Goal: Obtain resource: Download file/media

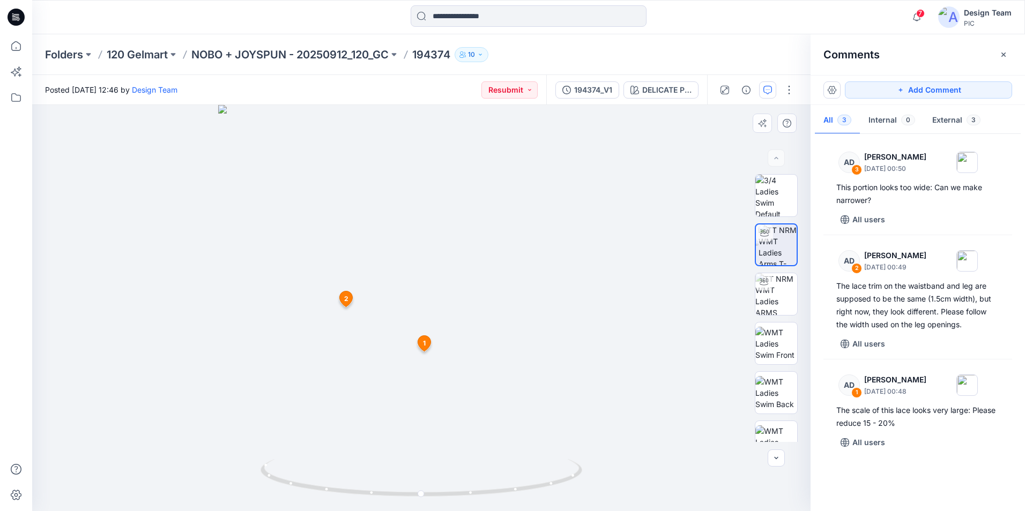
drag, startPoint x: 322, startPoint y: 332, endPoint x: 302, endPoint y: 253, distance: 80.7
click at [302, 253] on div at bounding box center [421, 308] width 778 height 406
click at [12, 46] on icon at bounding box center [16, 46] width 10 height 10
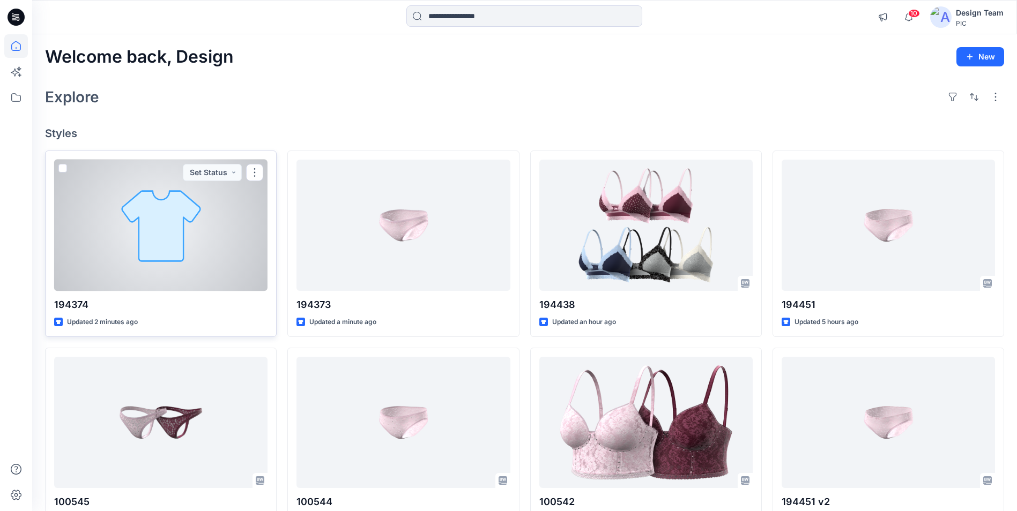
click at [147, 251] on div at bounding box center [160, 225] width 213 height 131
click at [184, 280] on div at bounding box center [160, 225] width 213 height 131
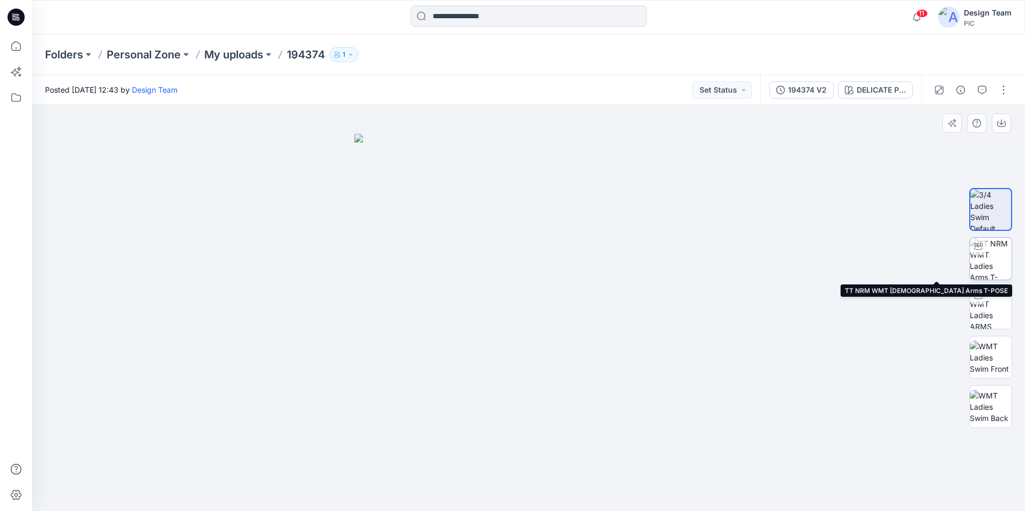
click at [988, 264] on img at bounding box center [990, 259] width 42 height 42
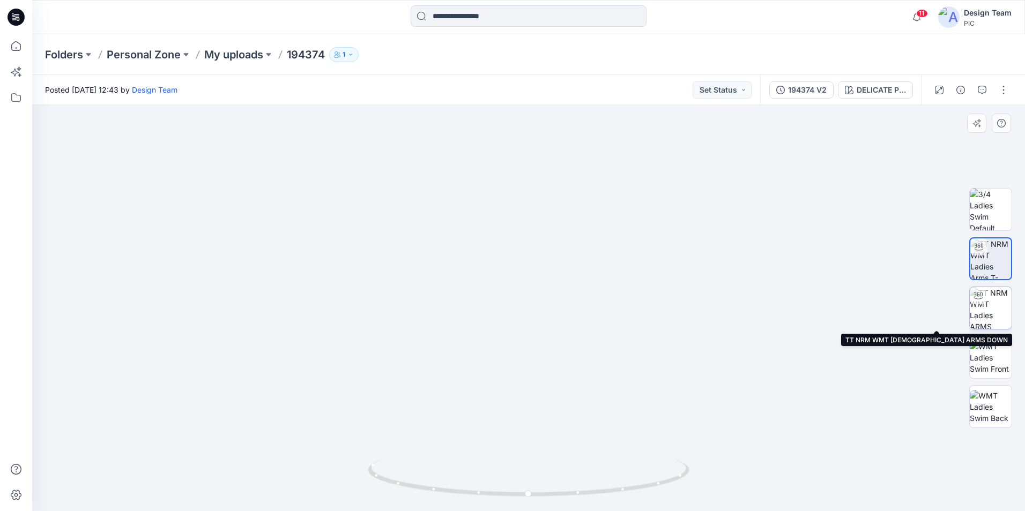
click at [995, 318] on img at bounding box center [990, 308] width 42 height 42
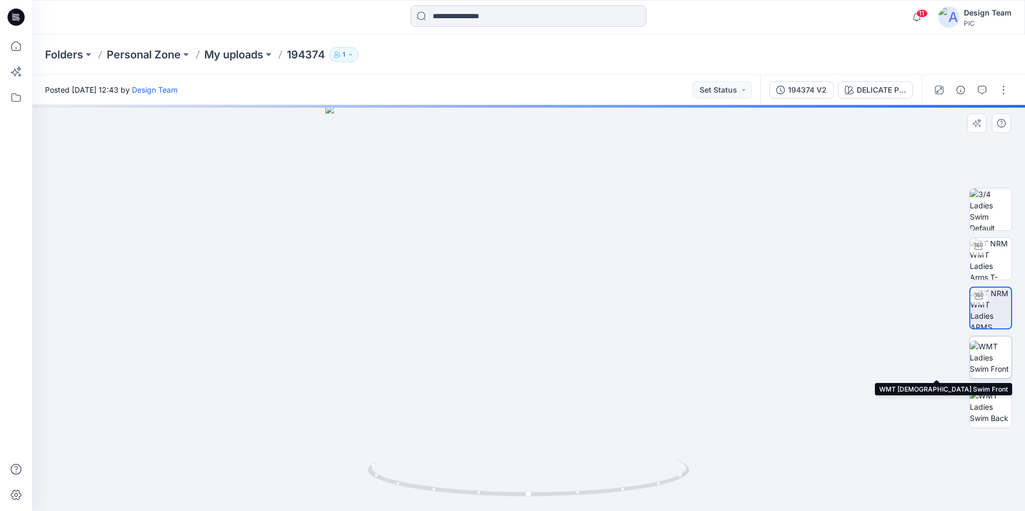
click at [992, 365] on img at bounding box center [990, 358] width 42 height 34
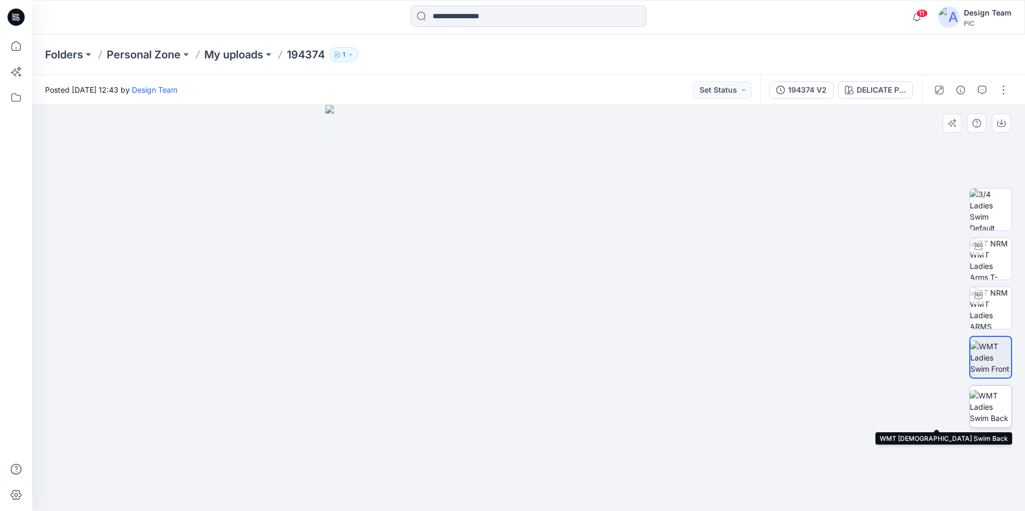
click at [989, 408] on img at bounding box center [990, 407] width 42 height 34
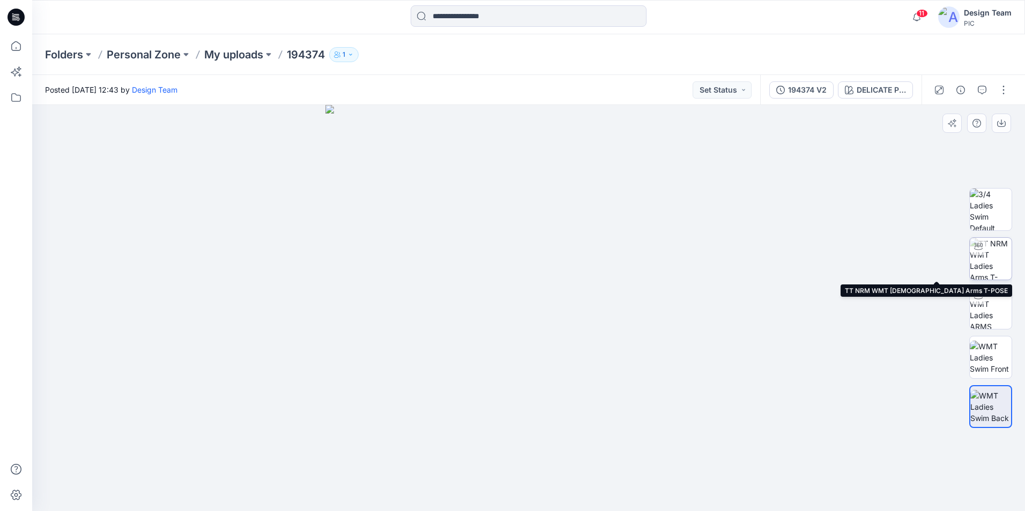
click at [994, 258] on img at bounding box center [990, 259] width 42 height 42
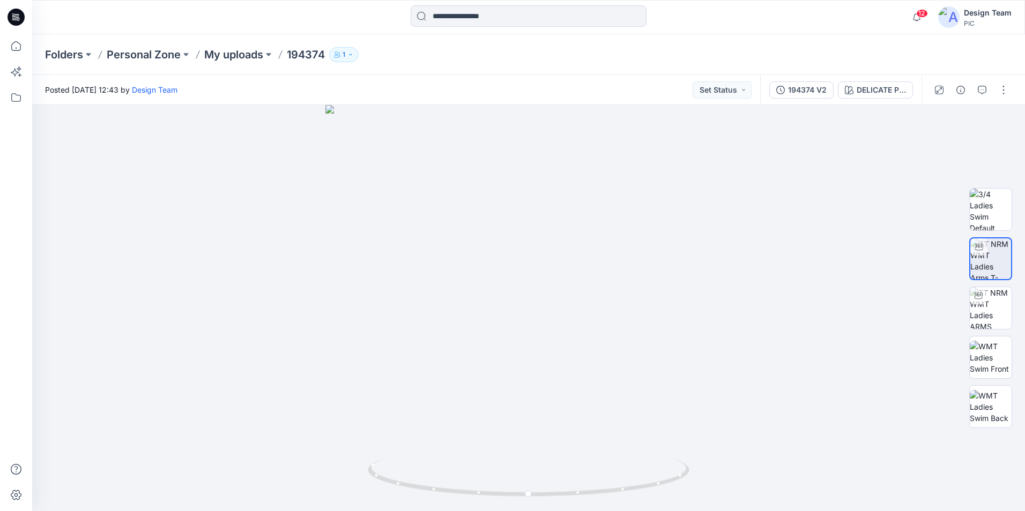
click at [309, 58] on p "194374" at bounding box center [306, 54] width 38 height 15
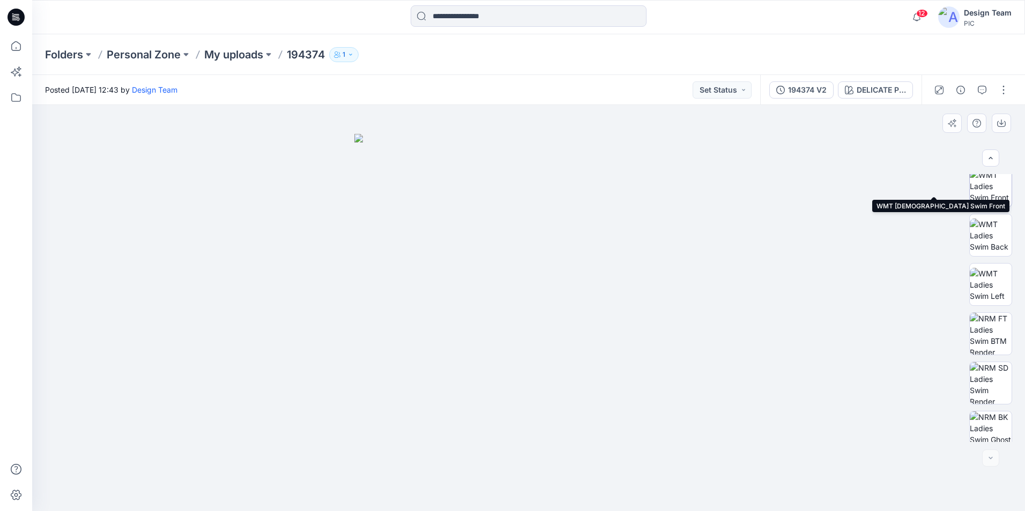
scroll to position [169, 0]
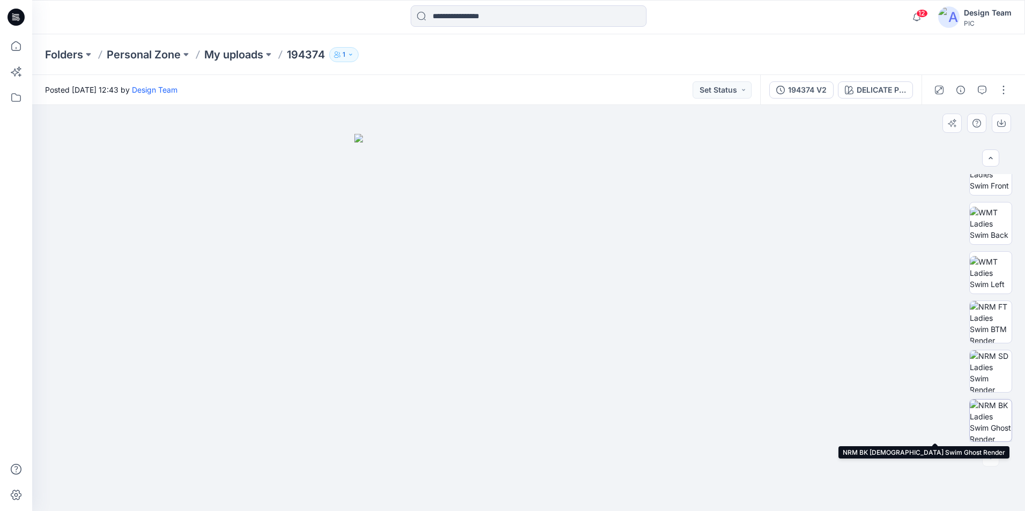
click at [991, 409] on img at bounding box center [990, 421] width 42 height 42
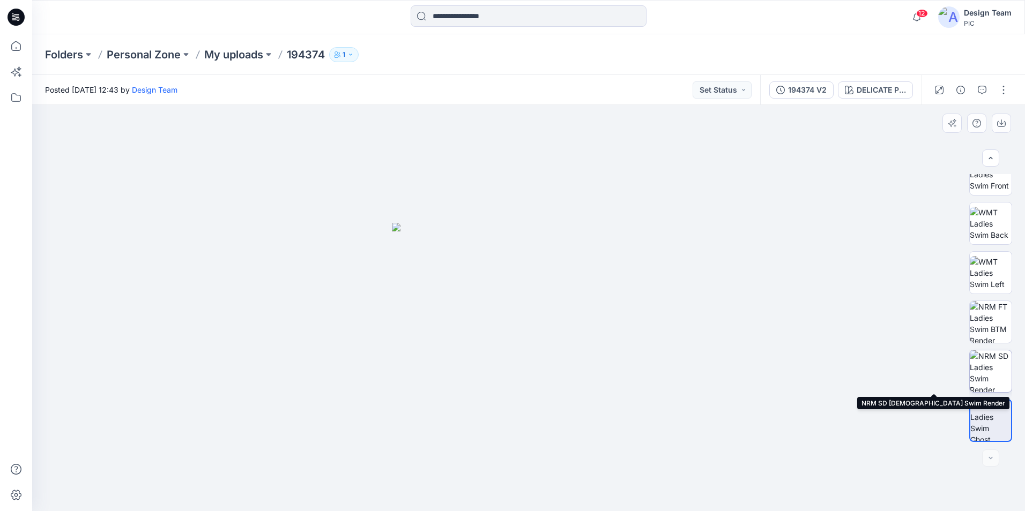
click at [995, 376] on img at bounding box center [990, 371] width 42 height 42
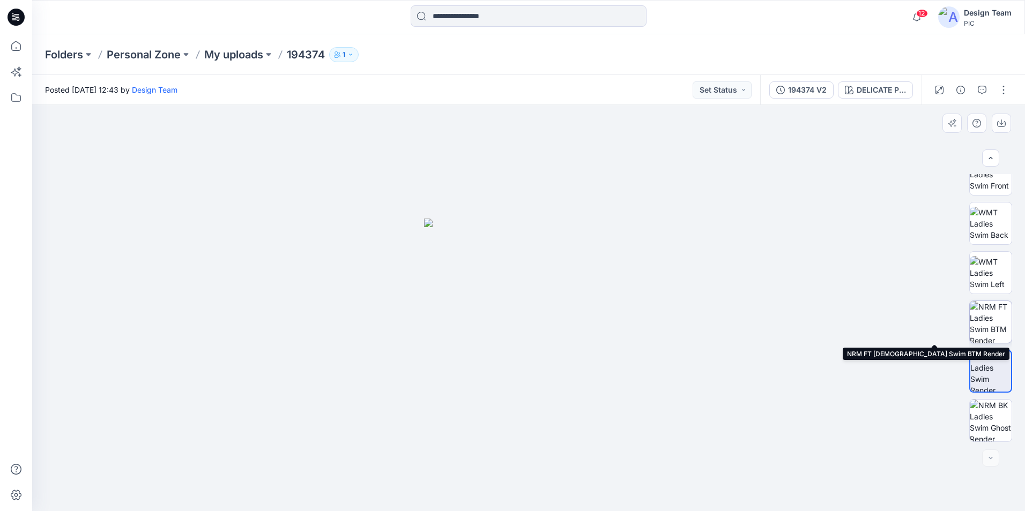
click at [1001, 332] on img at bounding box center [990, 322] width 42 height 42
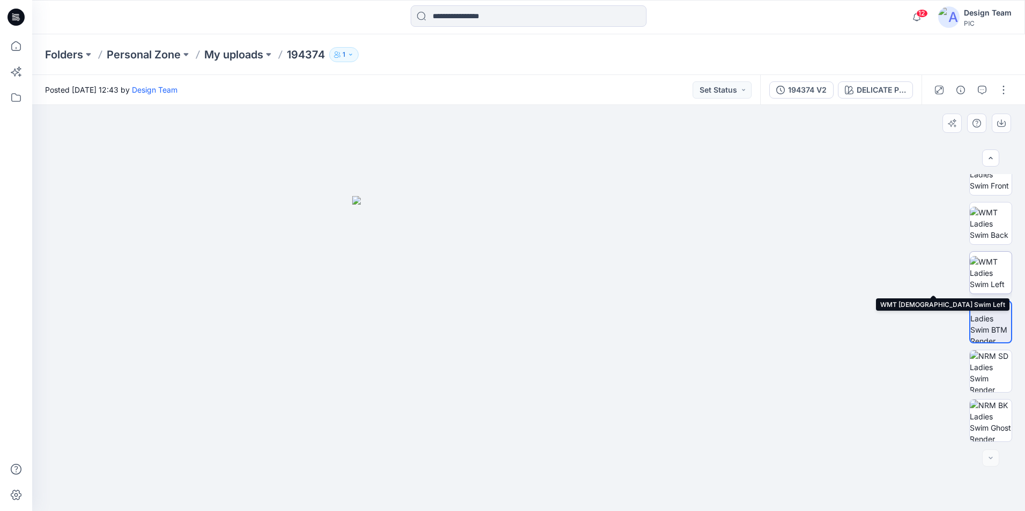
click at [994, 273] on img at bounding box center [990, 273] width 42 height 34
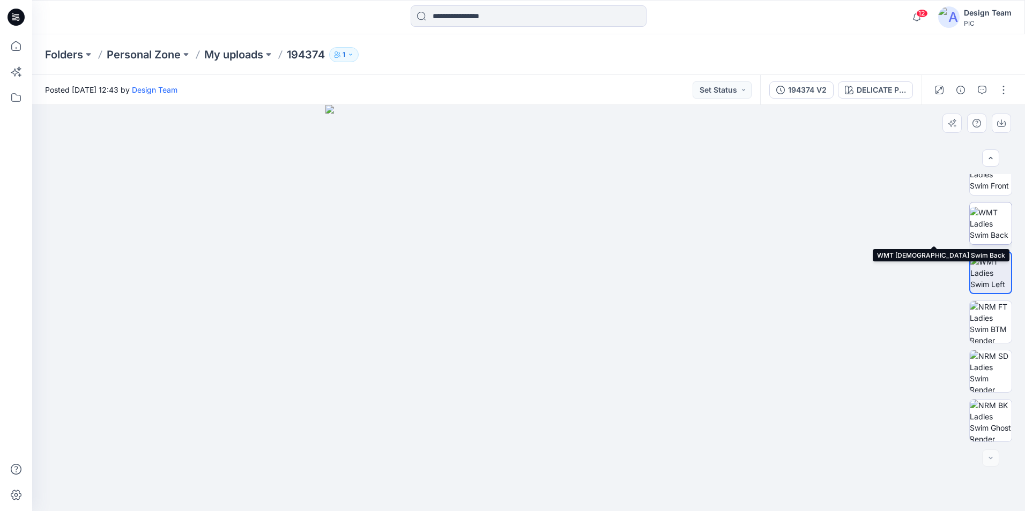
click at [992, 229] on img at bounding box center [990, 224] width 42 height 34
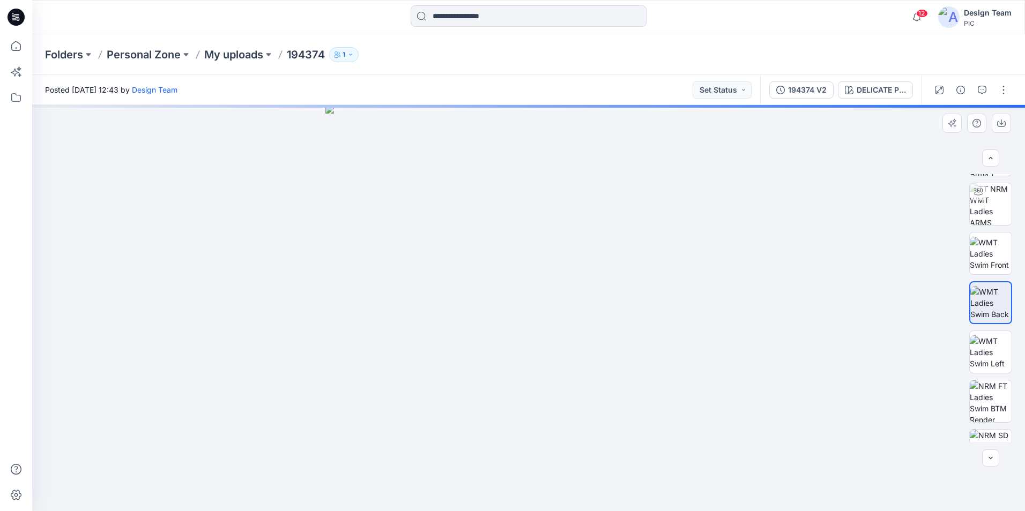
scroll to position [9, 0]
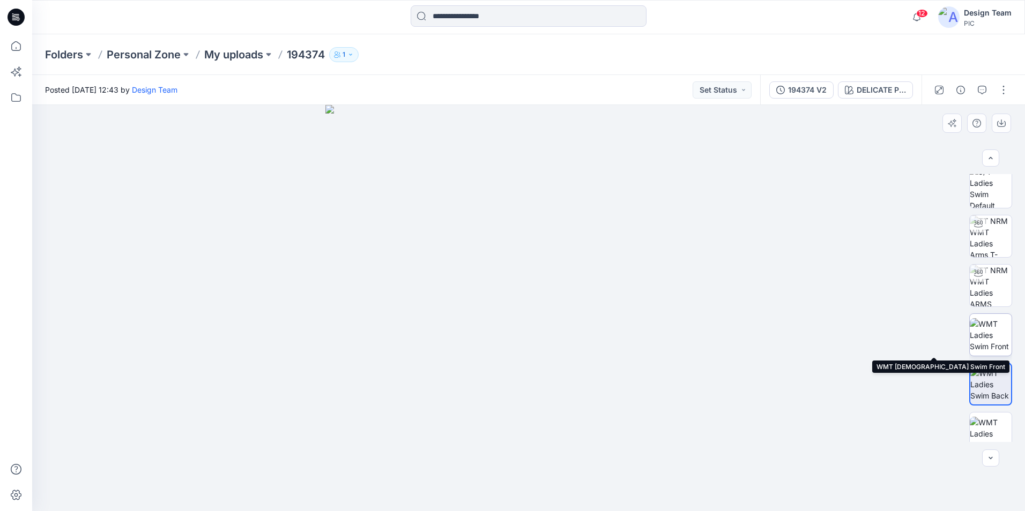
click at [993, 337] on img at bounding box center [990, 335] width 42 height 34
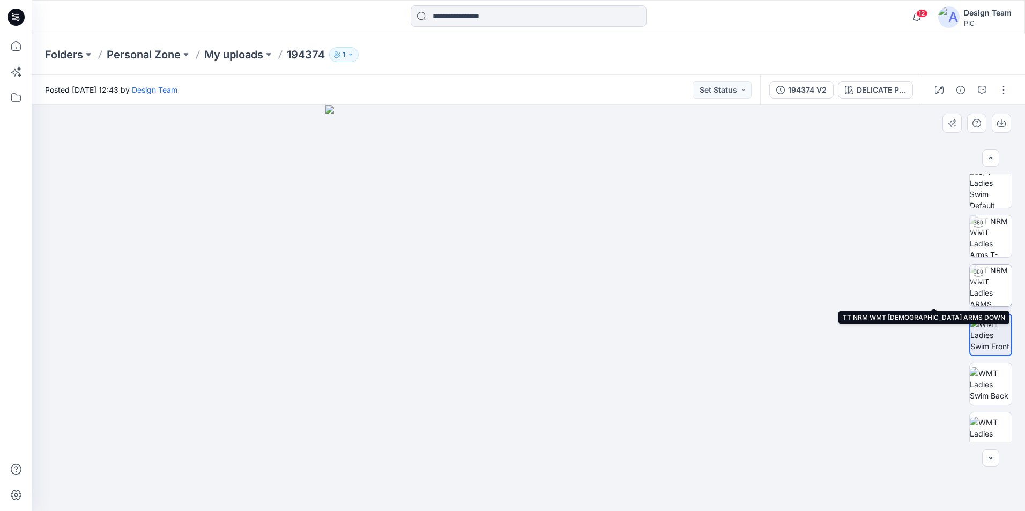
click at [991, 296] on img at bounding box center [990, 286] width 42 height 42
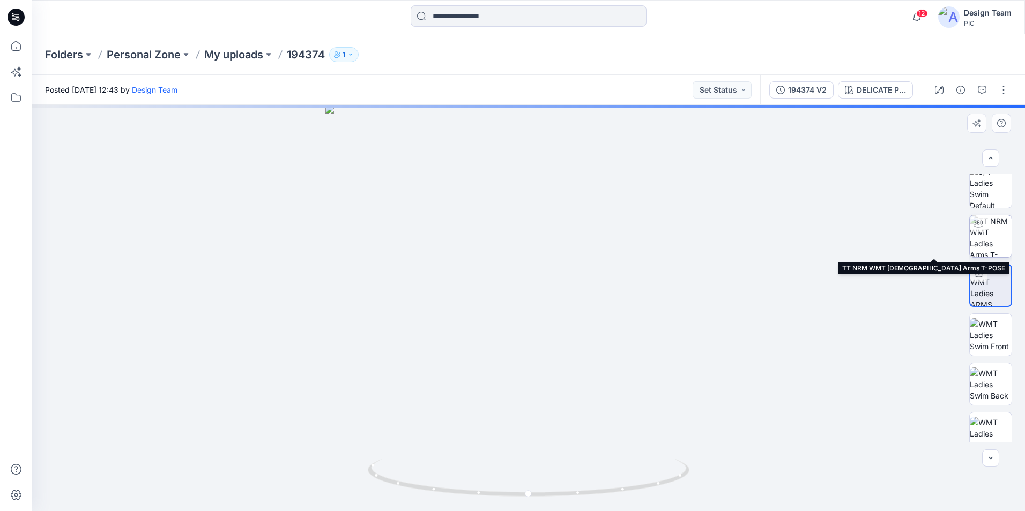
click at [994, 236] on img at bounding box center [990, 236] width 42 height 42
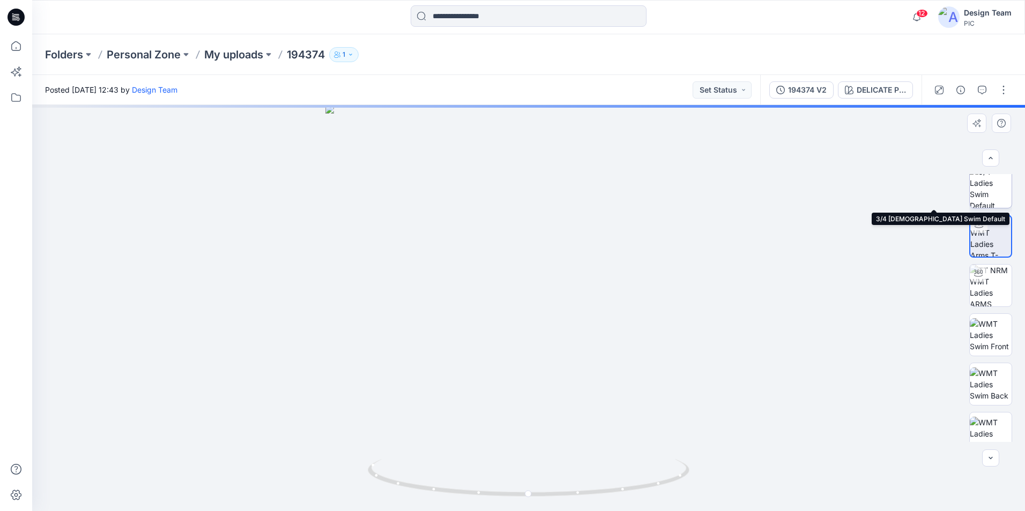
click at [991, 199] on img at bounding box center [990, 187] width 42 height 42
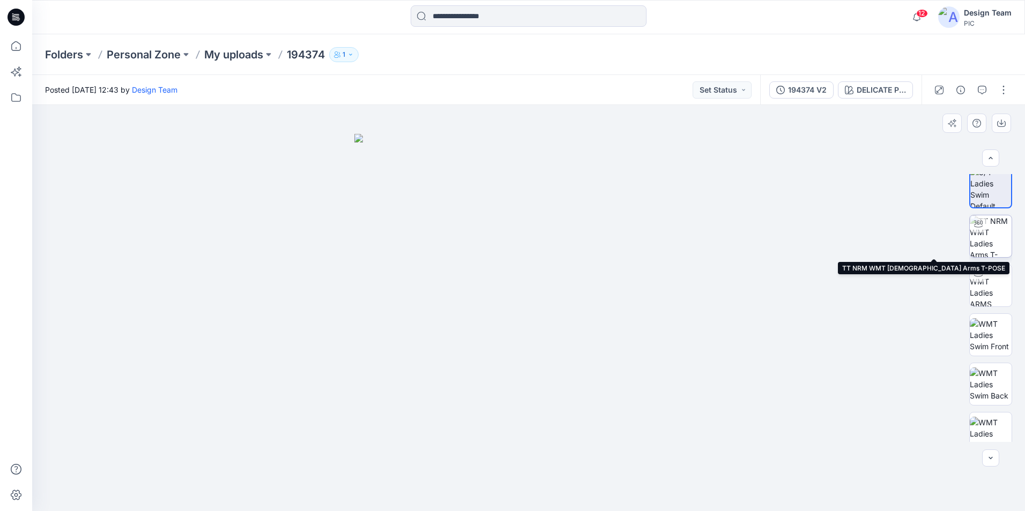
click at [994, 228] on img at bounding box center [990, 236] width 42 height 42
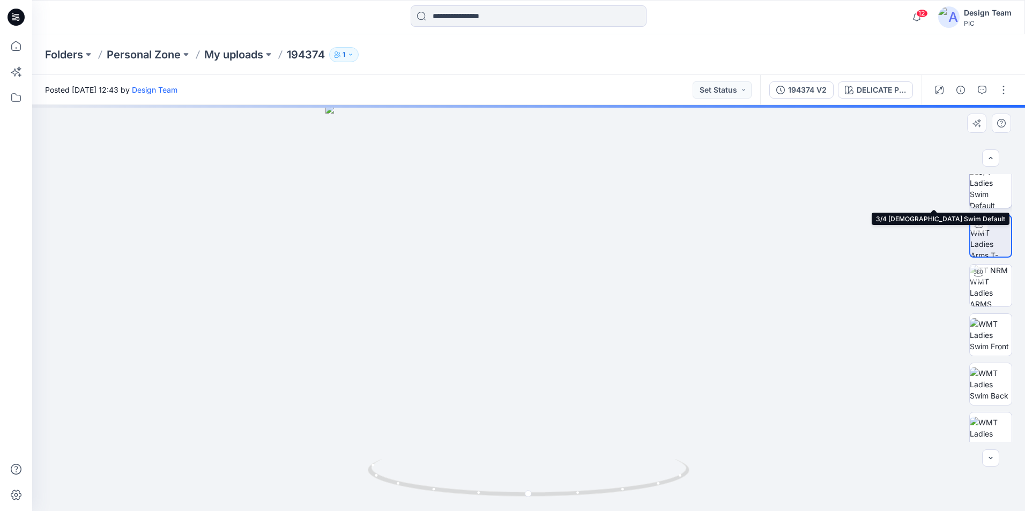
click at [991, 193] on img at bounding box center [990, 187] width 42 height 42
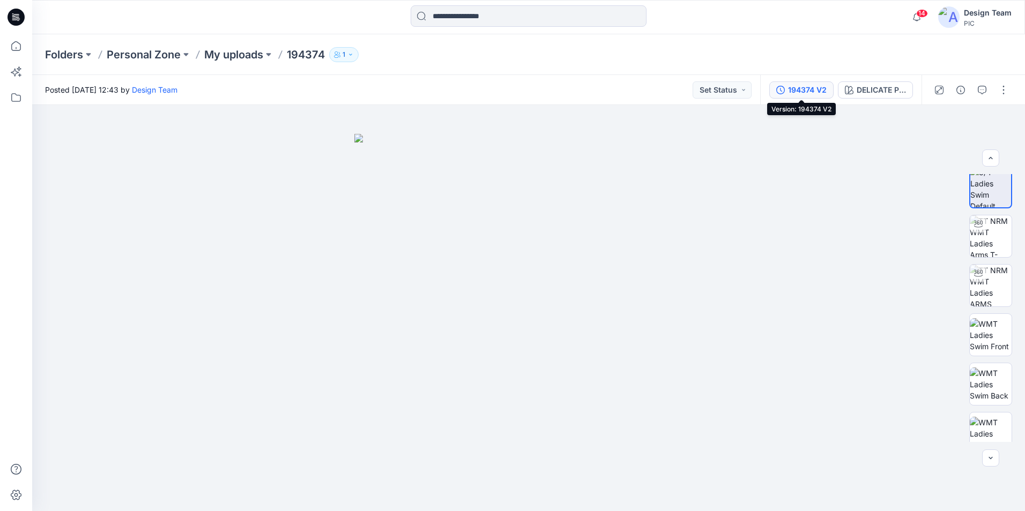
click at [809, 91] on div "194374 V2" at bounding box center [807, 90] width 39 height 12
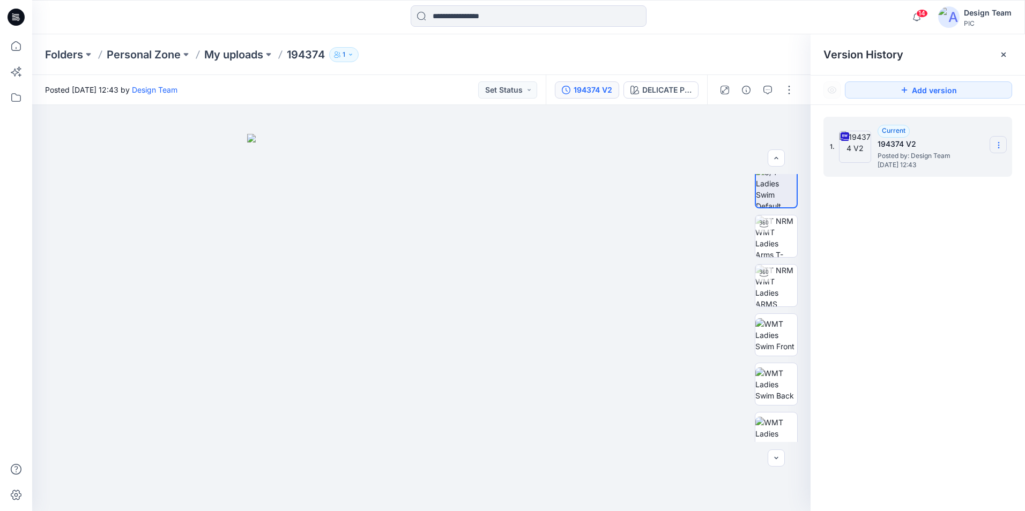
click at [999, 148] on icon at bounding box center [998, 145] width 9 height 9
click at [945, 302] on div "1. Current 194374 V2 Posted by: Design Team Tuesday, September 30, 2025 12:43" at bounding box center [917, 316] width 214 height 422
click at [593, 95] on div "194374 V2" at bounding box center [592, 90] width 39 height 12
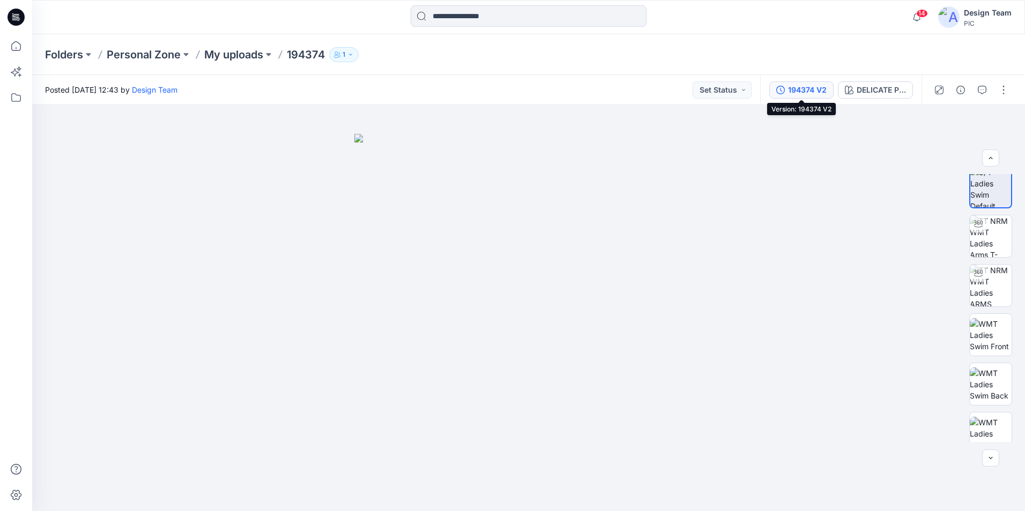
click at [818, 92] on div "194374 V2" at bounding box center [807, 90] width 39 height 12
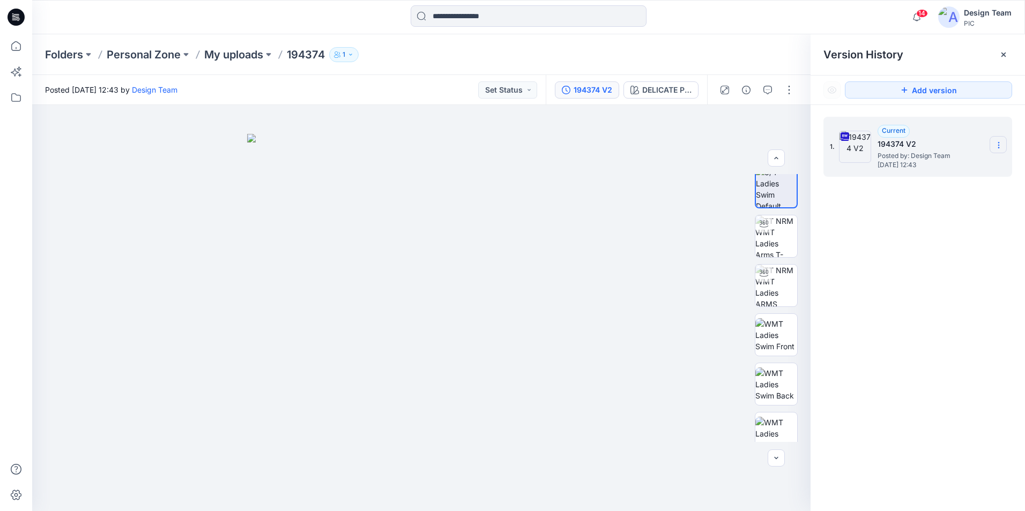
click at [1002, 148] on icon at bounding box center [998, 145] width 9 height 9
click at [967, 167] on span "Download Source BW File" at bounding box center [944, 166] width 90 height 13
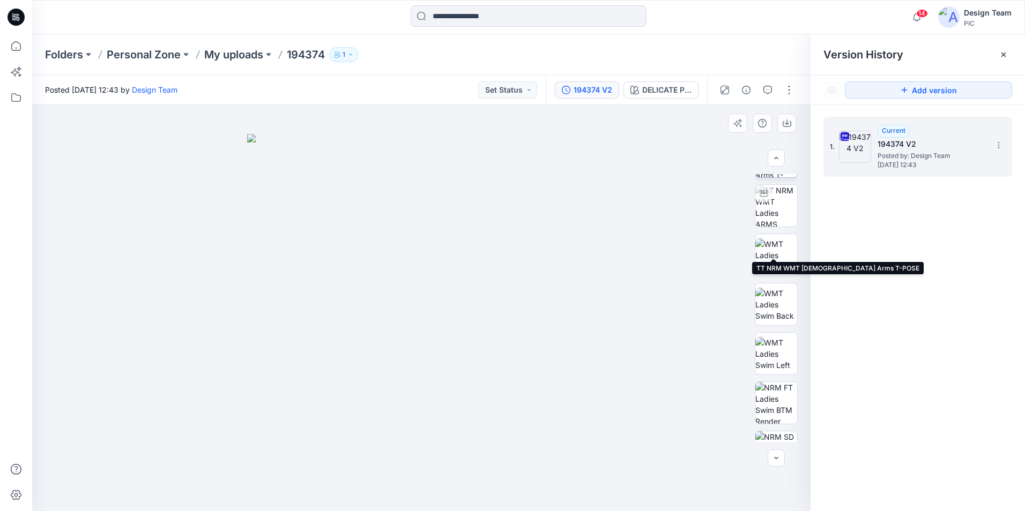
scroll to position [169, 0]
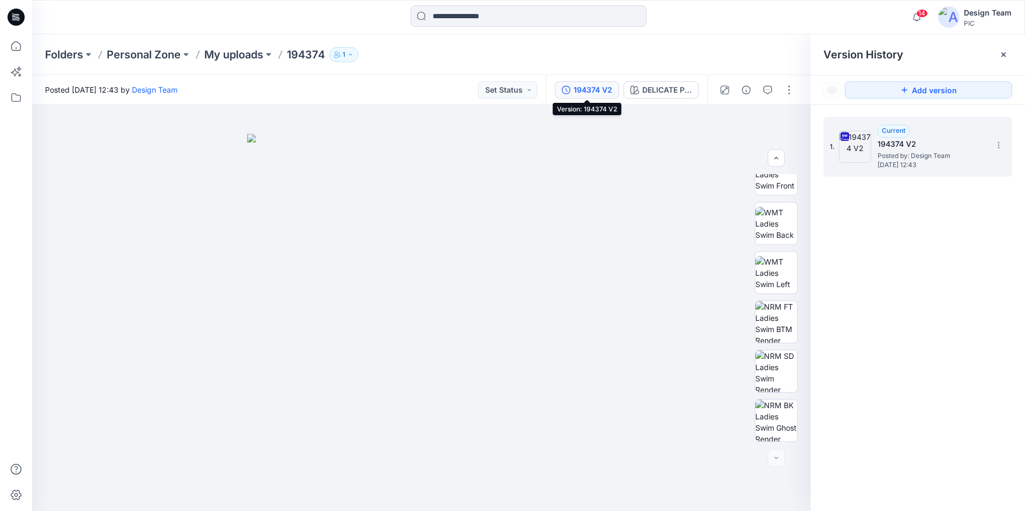
click at [605, 88] on div "194374 V2" at bounding box center [592, 90] width 39 height 12
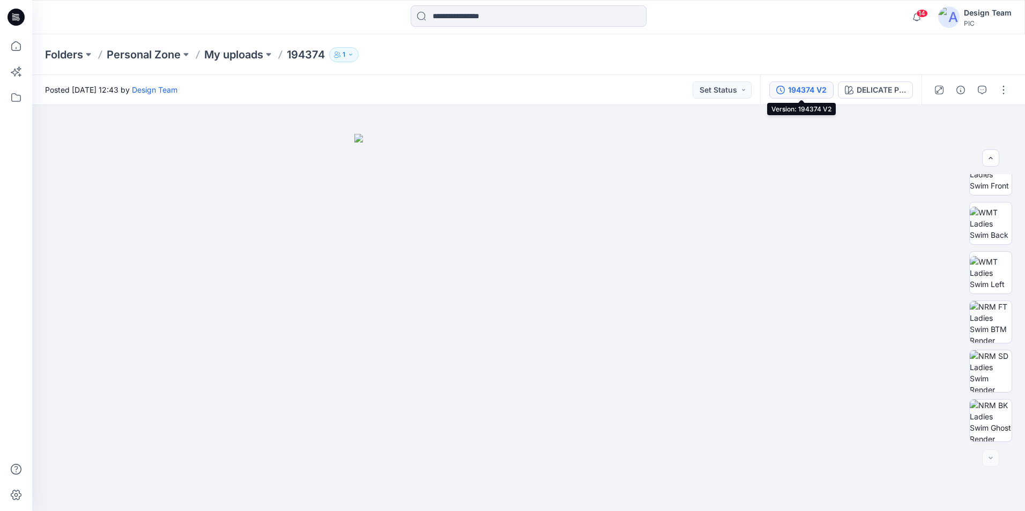
click at [826, 95] on div "194374 V2" at bounding box center [807, 90] width 39 height 12
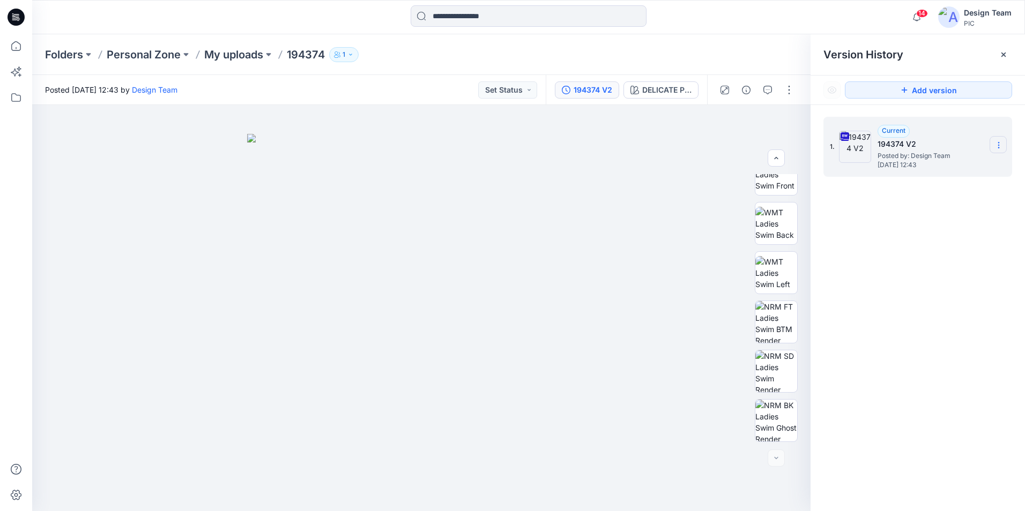
click at [1001, 150] on icon at bounding box center [998, 145] width 9 height 9
click at [680, 89] on div "DELICATE PINK" at bounding box center [666, 90] width 49 height 12
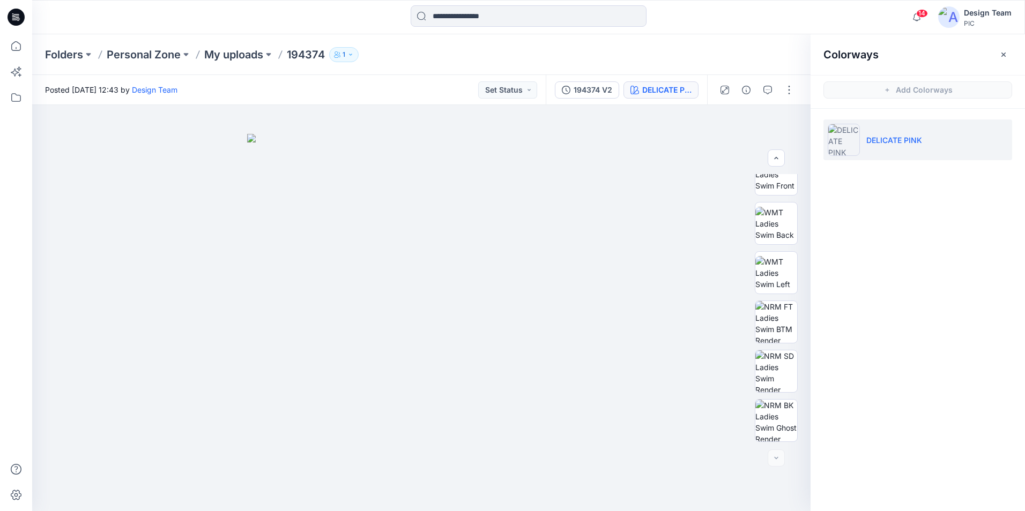
click at [895, 197] on div "Colorways Add Colorways DELICATE PINK" at bounding box center [917, 272] width 214 height 477
click at [761, 86] on button "button" at bounding box center [767, 89] width 17 height 17
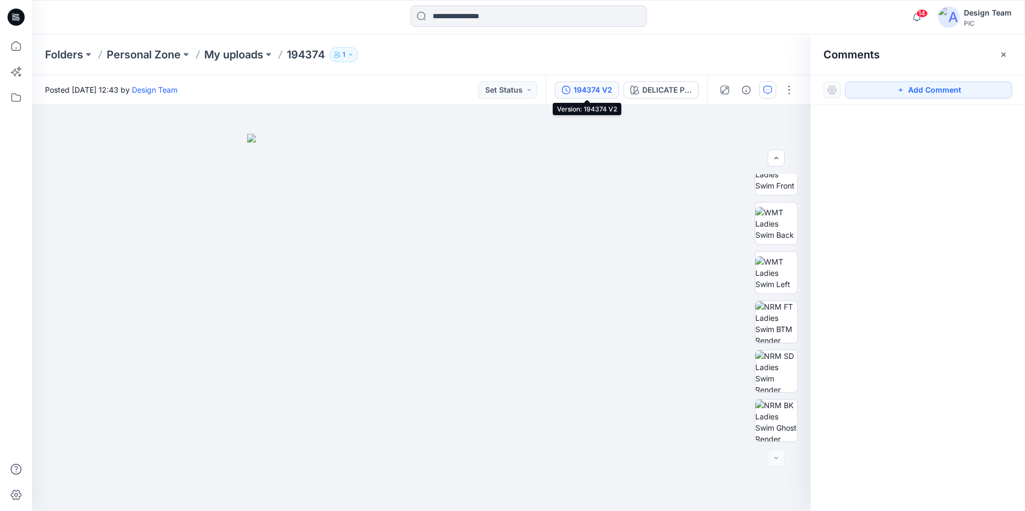
click at [585, 93] on div "194374 V2" at bounding box center [592, 90] width 39 height 12
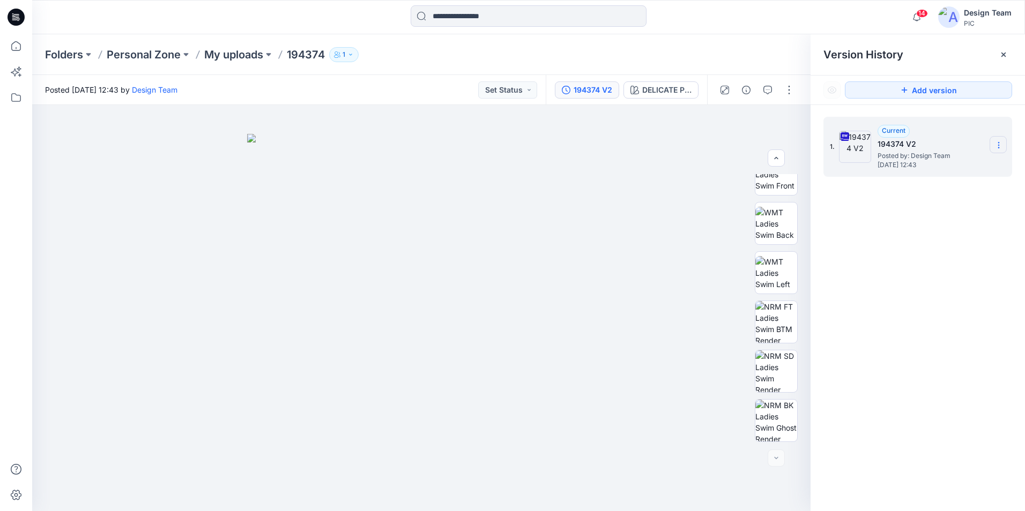
click at [993, 149] on section at bounding box center [997, 144] width 17 height 17
click at [957, 272] on div "1. Current 194374 V2 Posted by: Design Team Tuesday, September 30, 2025 12:43 D…" at bounding box center [917, 316] width 214 height 422
